Goal: Contribute content: Contribute content

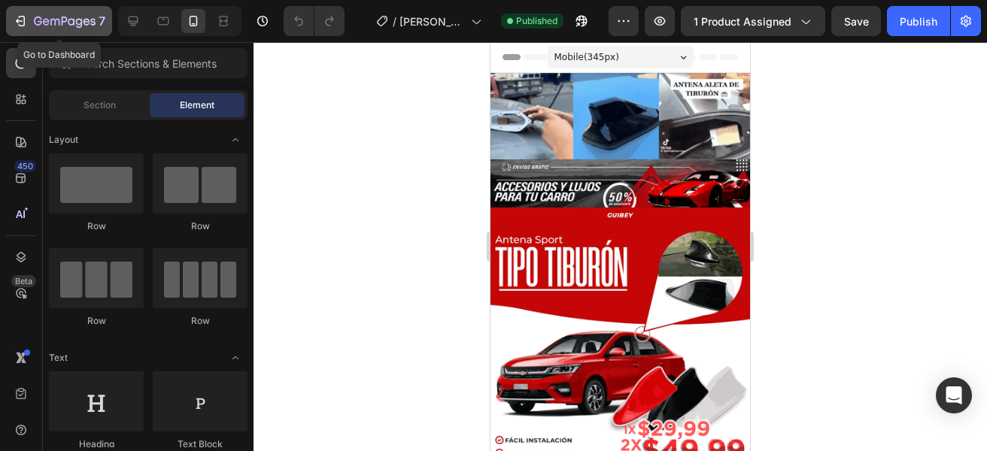
click at [50, 25] on icon "button" at bounding box center [65, 22] width 62 height 13
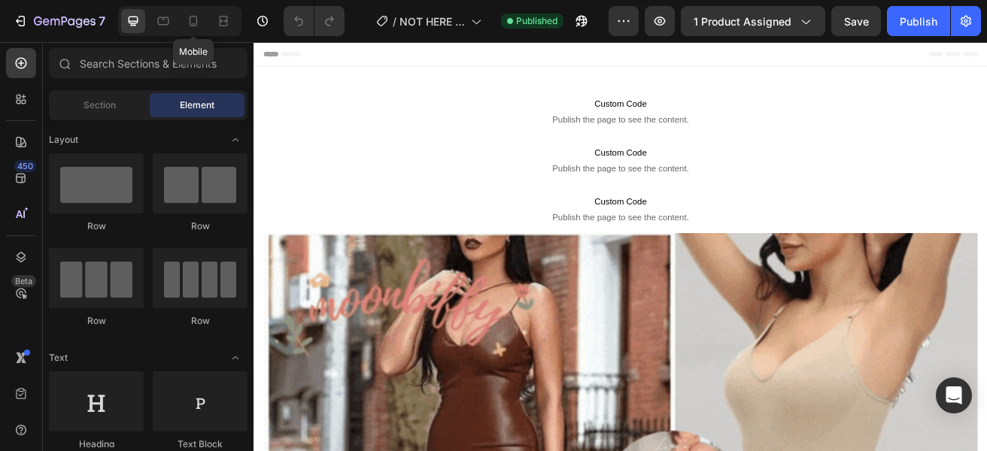
drag, startPoint x: 193, startPoint y: 14, endPoint x: 987, endPoint y: 178, distance: 810.8
click at [193, 14] on icon at bounding box center [193, 21] width 15 height 15
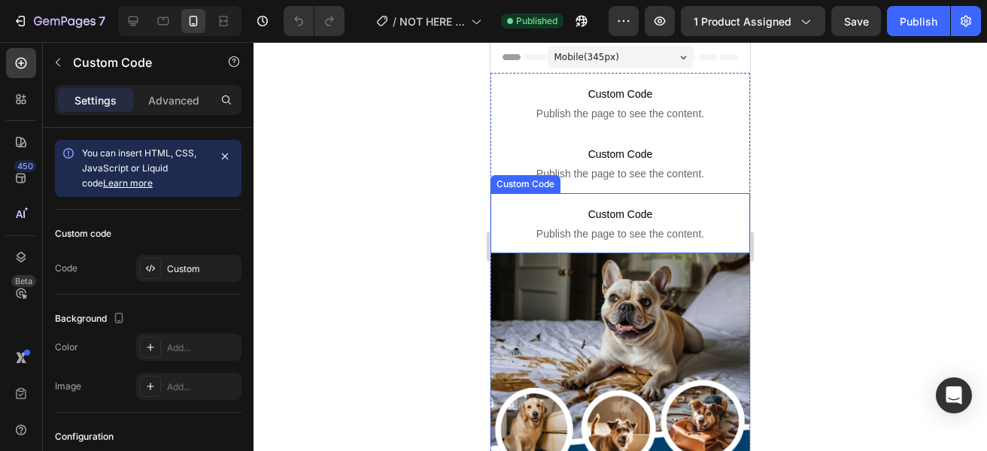
click at [640, 218] on span "Custom Code" at bounding box center [621, 214] width 260 height 18
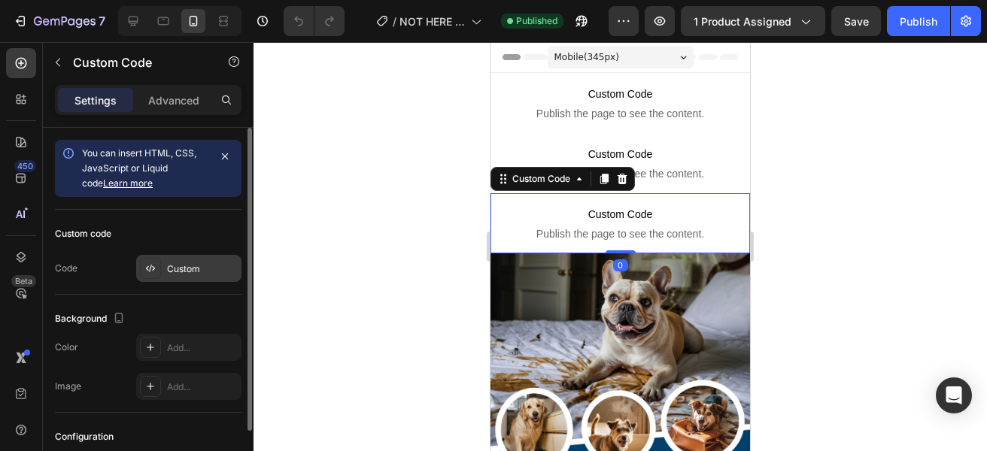
click at [178, 268] on div "Custom" at bounding box center [202, 270] width 71 height 14
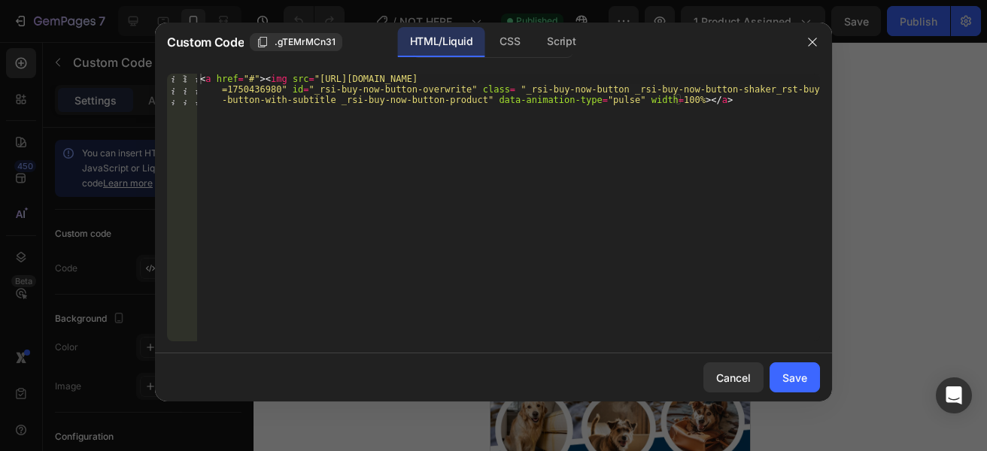
type textarea "<a href="#"><img src="https://cdn.shopify.com/s/files/1/0583/2317/3459/files/SU…"
click at [311, 77] on div "< a href = "#" > < img src = "https://cdn.shopify.com/s/files/1/0583/2317/3459/…" at bounding box center [508, 239] width 623 height 331
click at [311, 78] on div "< a href = "#" > < img src = "https://cdn.shopify.com/s/files/1/0583/2317/3459/…" at bounding box center [508, 239] width 623 height 331
click at [312, 78] on div "< a href = "#" > < img src = "https://cdn.shopify.com/s/files/1/0583/2317/3459/…" at bounding box center [508, 208] width 623 height 268
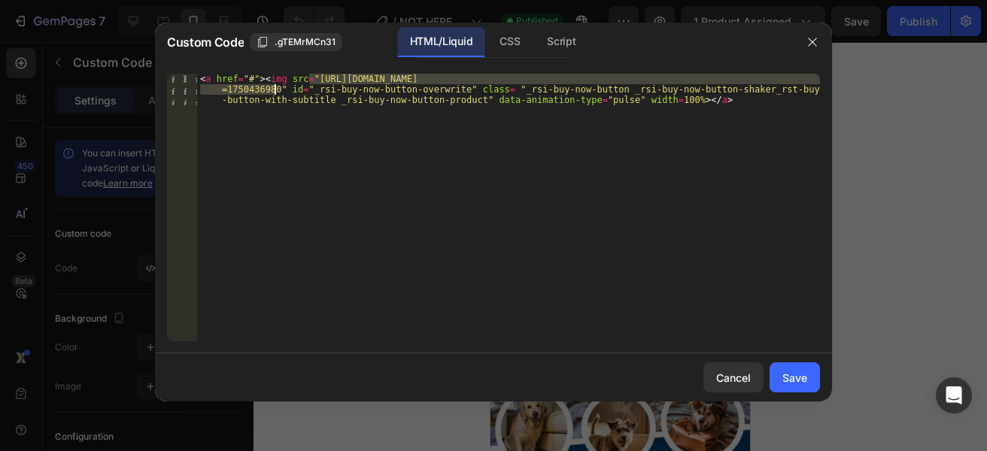
drag, startPoint x: 310, startPoint y: 75, endPoint x: 273, endPoint y: 91, distance: 40.1
click at [273, 91] on div "< a href = "#" > < img src = "https://cdn.shopify.com/s/files/1/0583/2317/3459/…" at bounding box center [508, 239] width 623 height 331
click at [800, 372] on div "Save" at bounding box center [795, 378] width 25 height 16
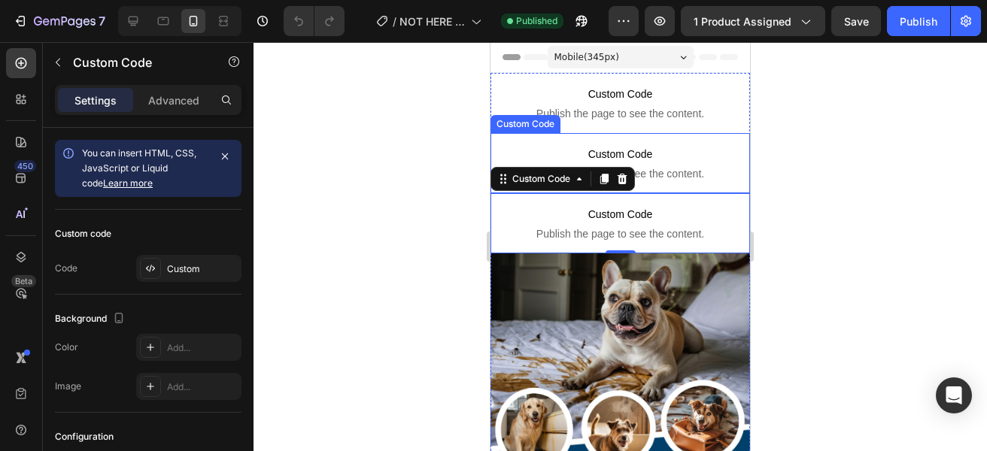
click at [664, 150] on span "Custom Code" at bounding box center [621, 154] width 260 height 18
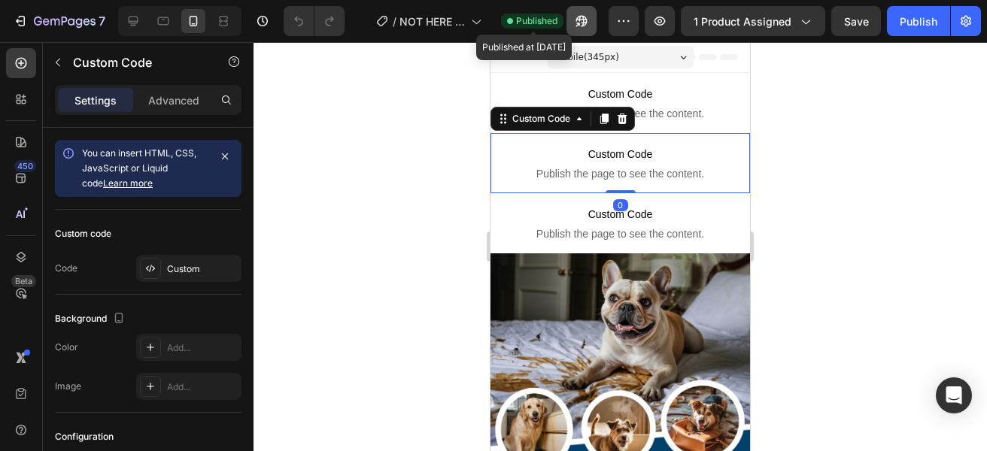
click at [588, 18] on icon "button" at bounding box center [581, 21] width 11 height 11
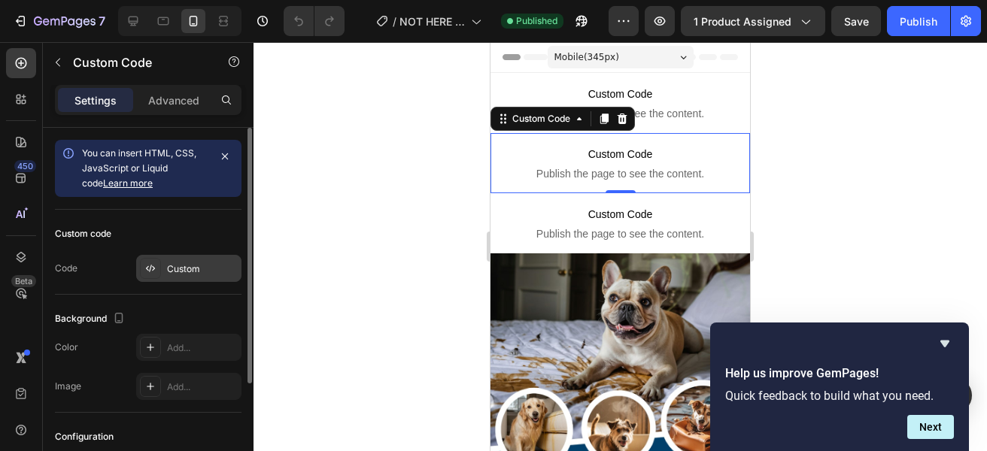
click at [203, 267] on div "Custom" at bounding box center [202, 270] width 71 height 14
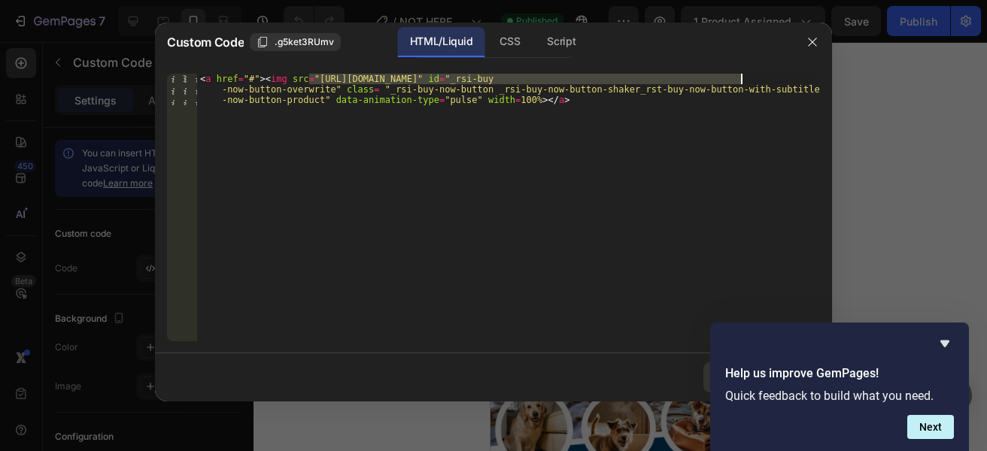
drag, startPoint x: 309, startPoint y: 79, endPoint x: 740, endPoint y: 74, distance: 431.2
click at [740, 74] on div "< a href = "#" > < img src = "https://cdn.shopify.com/s/files/1/0680/1614/4557/…" at bounding box center [508, 239] width 623 height 331
type textarea "<a href="#"><img src="https://cdn.shopify.com/s/files/1/0680/1614/4557/files/RE…"
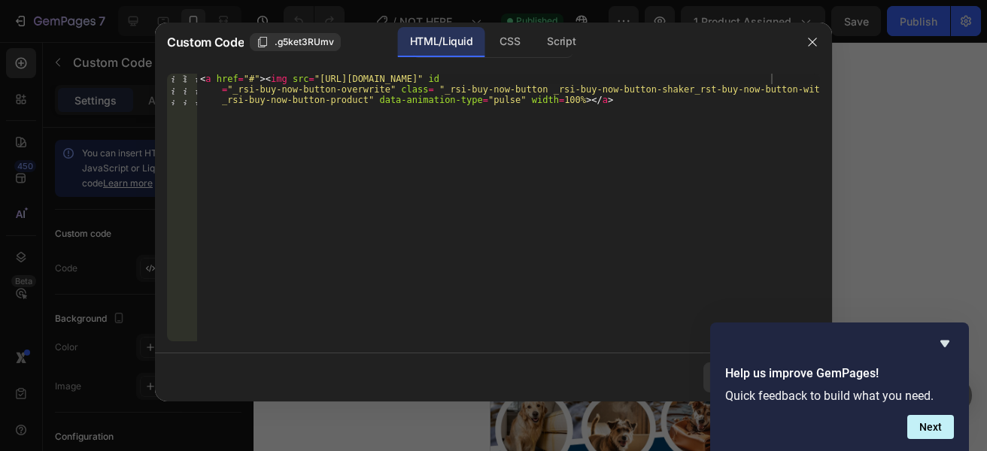
click at [901, 255] on div at bounding box center [493, 225] width 987 height 451
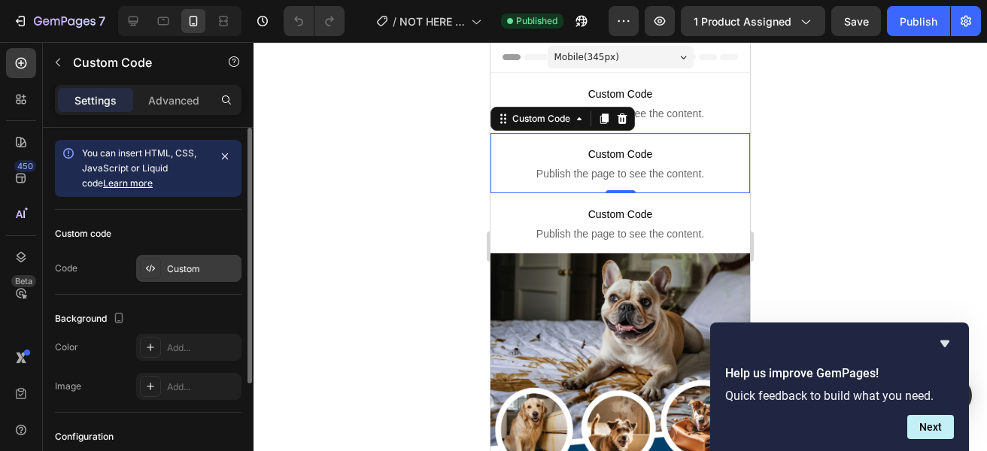
click at [184, 263] on div "Custom" at bounding box center [202, 270] width 71 height 14
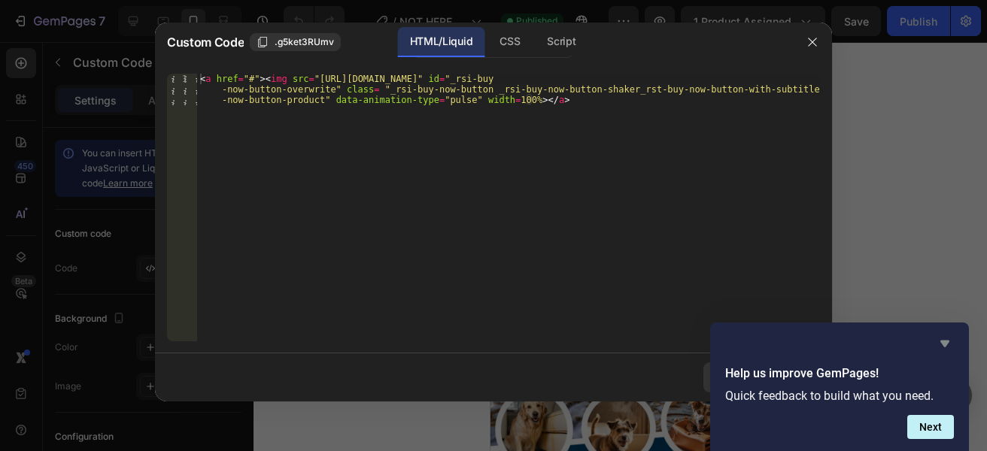
click at [950, 341] on icon "Hide survey" at bounding box center [945, 344] width 18 height 18
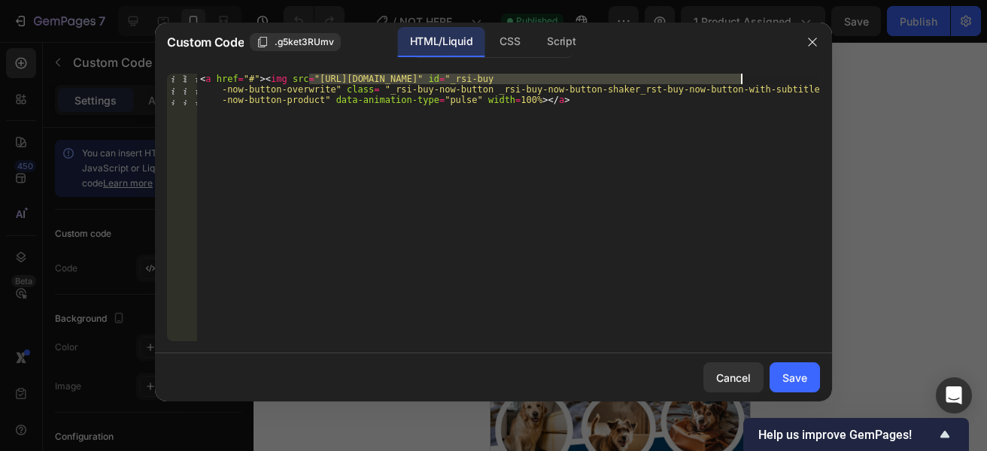
drag, startPoint x: 307, startPoint y: 76, endPoint x: 742, endPoint y: 82, distance: 435.0
click at [742, 82] on div "< a href = "#" > < img src = "https://cdn.shopify.com/s/files/1/0680/1614/4557/…" at bounding box center [508, 239] width 623 height 331
paste textarea "32_11zon.webp?v=1758858169"
type textarea "<a href="#"><img src="https://cdn.shopify.com/s/files/1/0680/1614/4557/files/RE…"
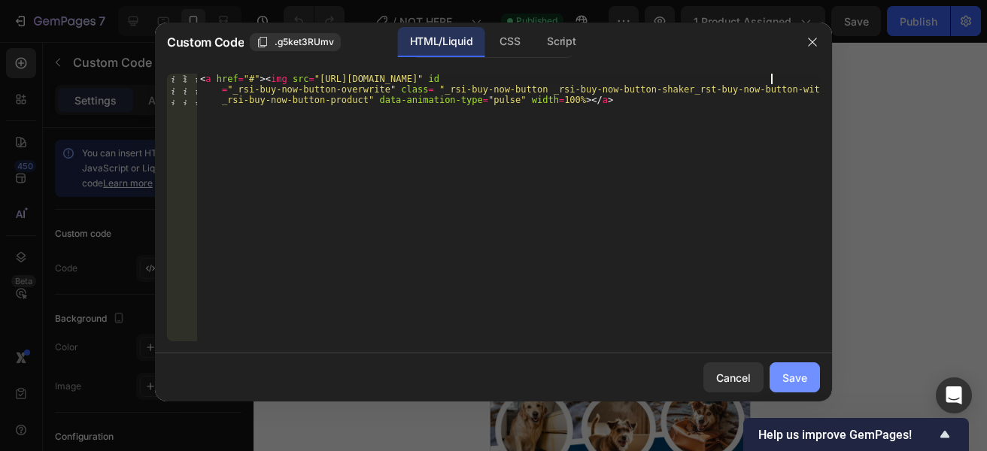
click at [801, 370] on div "Save" at bounding box center [795, 378] width 25 height 16
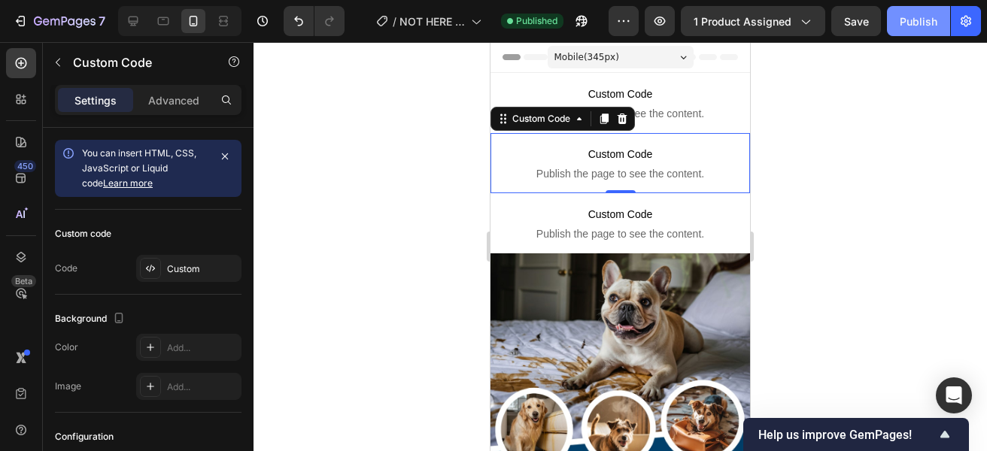
click at [890, 25] on button "Publish" at bounding box center [918, 21] width 63 height 30
